Goal: Contribute content: Contribute content

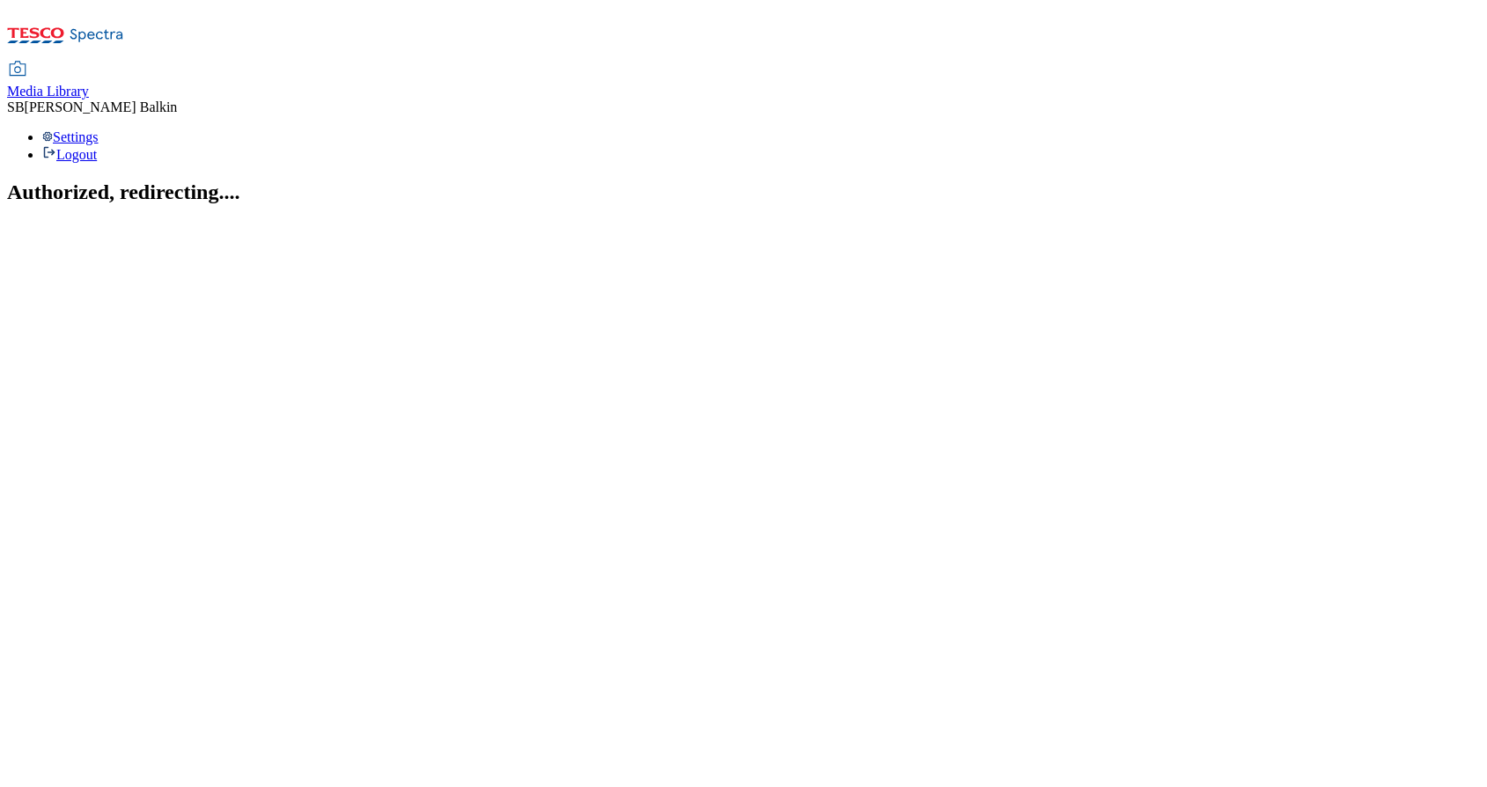
click at [89, 84] on span "Media Library" at bounding box center [48, 91] width 82 height 15
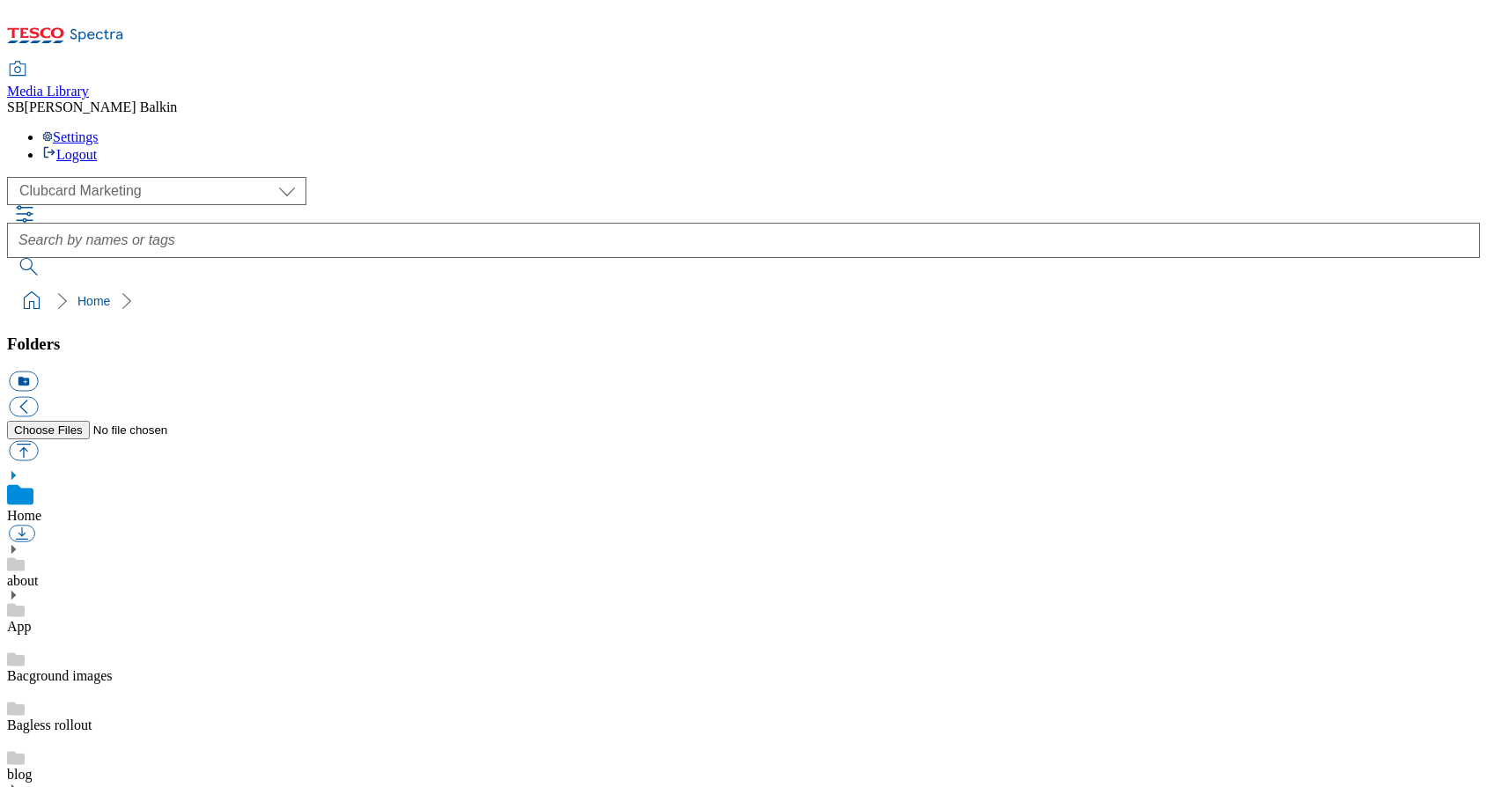
scroll to position [3, 0]
click at [144, 177] on select "Clubcard Marketing Dotcom UK FnF Stores GHS Marketing UK GHS Product UK GHS ROI…" at bounding box center [156, 191] width 299 height 28
select select "flare-ghs-mktg"
click at [16, 778] on use at bounding box center [13, 782] width 4 height 9
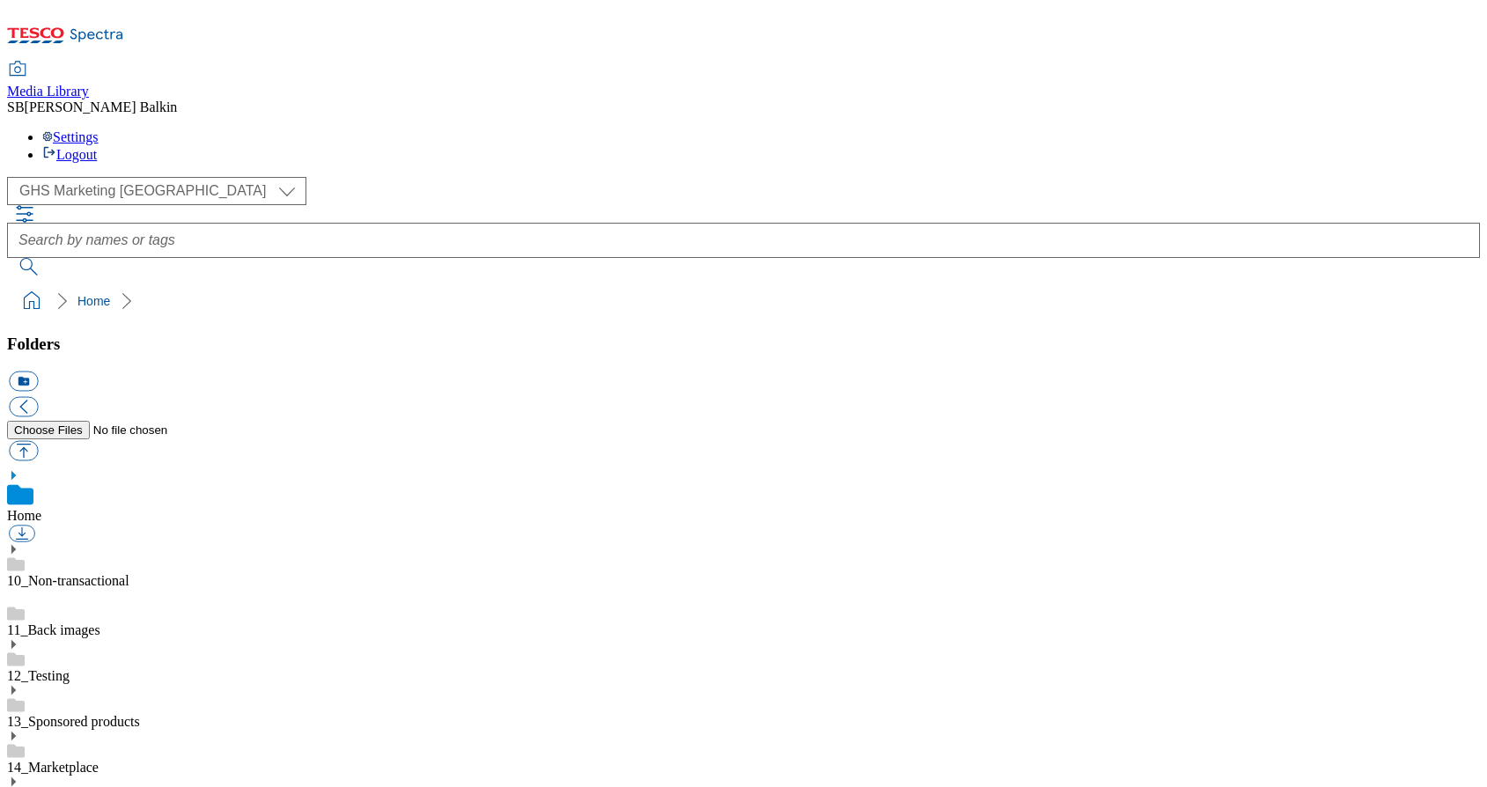
scroll to position [609, 0]
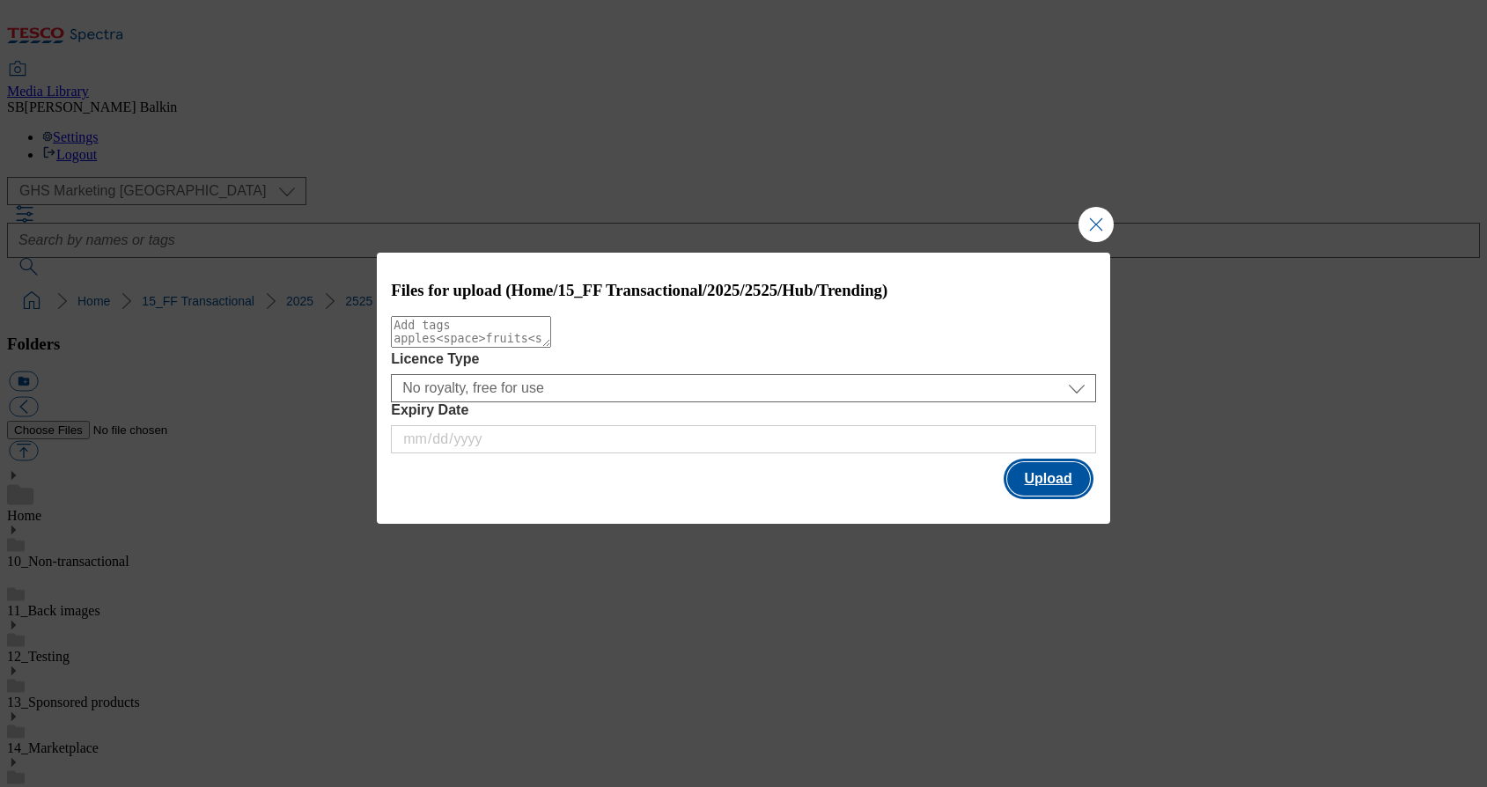
click at [1026, 481] on button "Upload" at bounding box center [1048, 478] width 83 height 33
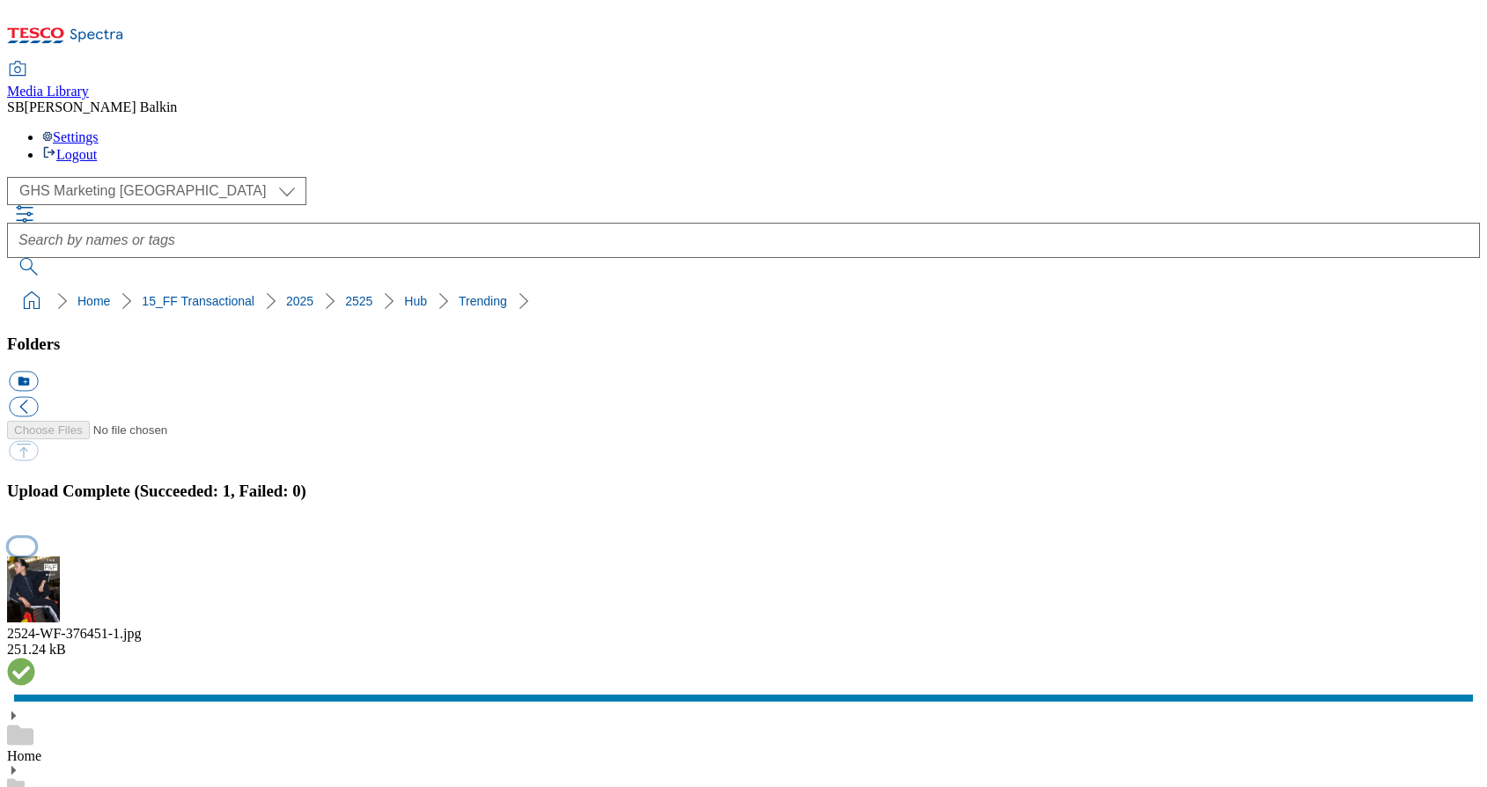
click at [35, 538] on button "button" at bounding box center [22, 546] width 26 height 17
